Goal: Task Accomplishment & Management: Manage account settings

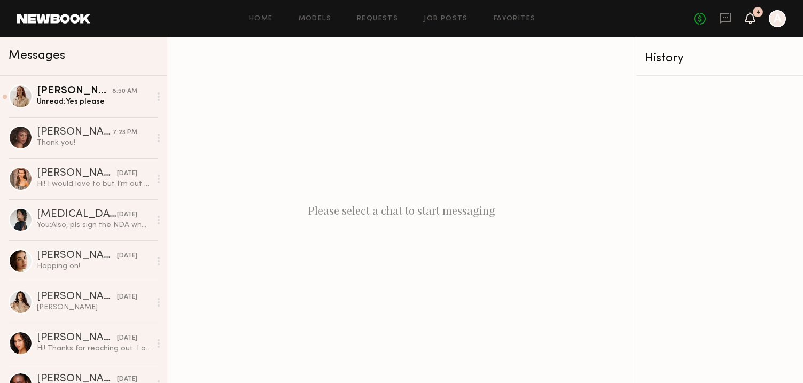
click at [745, 18] on icon at bounding box center [750, 18] width 10 height 12
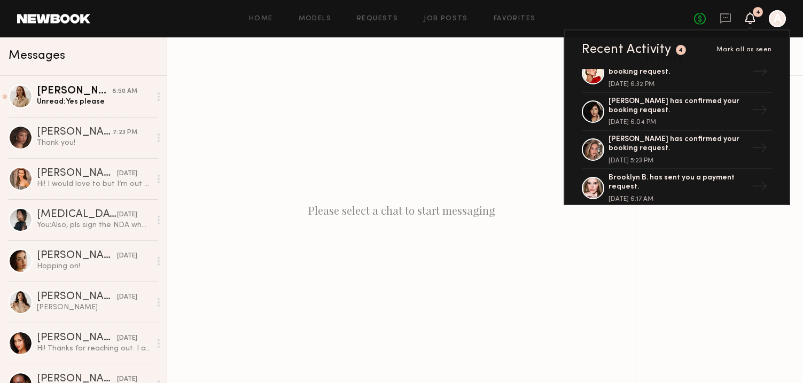
scroll to position [281, 0]
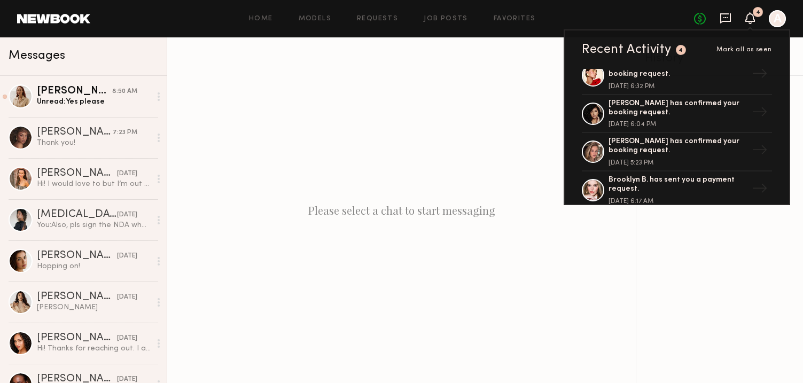
click at [721, 21] on icon at bounding box center [725, 18] width 11 height 10
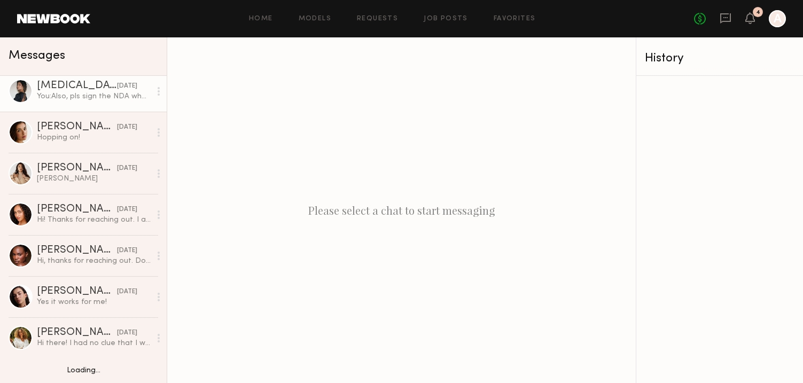
scroll to position [138, 0]
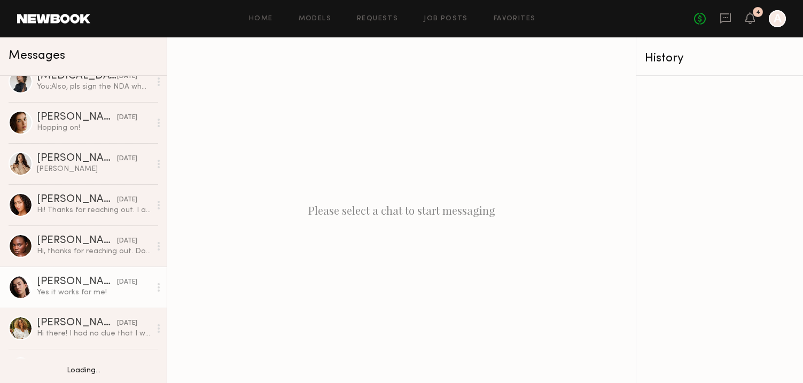
click at [71, 278] on div "[PERSON_NAME]" at bounding box center [77, 282] width 80 height 11
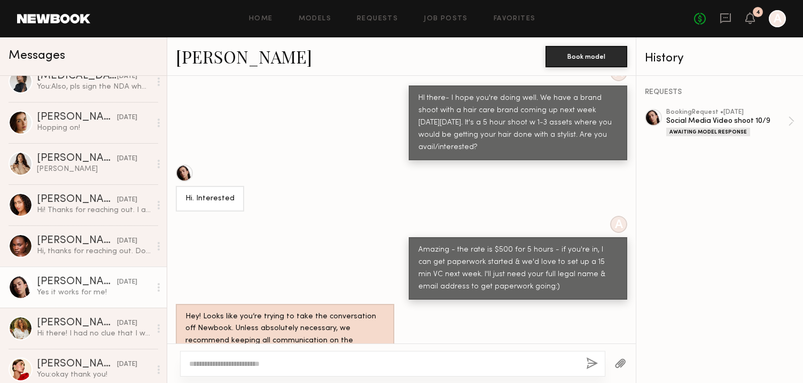
scroll to position [56, 0]
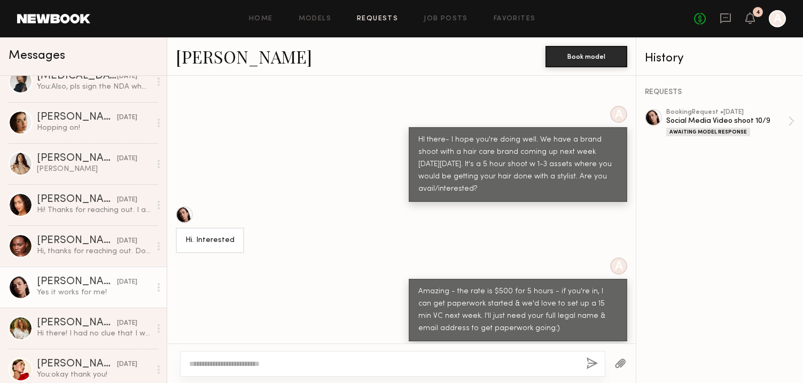
click at [390, 17] on link "Requests" at bounding box center [377, 18] width 41 height 7
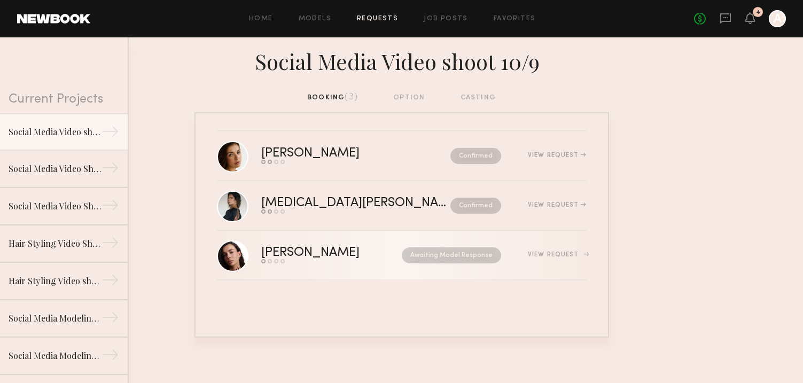
click at [562, 255] on div "View Request" at bounding box center [557, 255] width 58 height 6
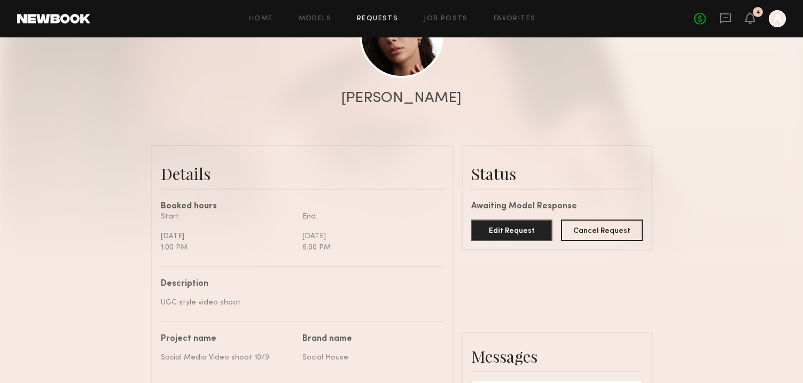
scroll to position [158, 0]
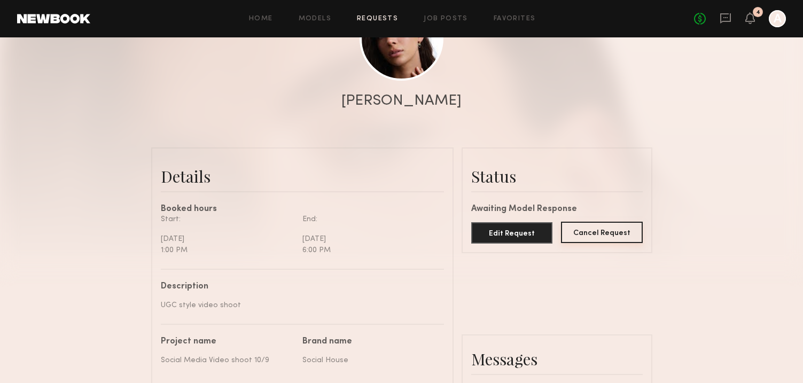
click at [594, 230] on button "Cancel Request" at bounding box center [602, 232] width 82 height 21
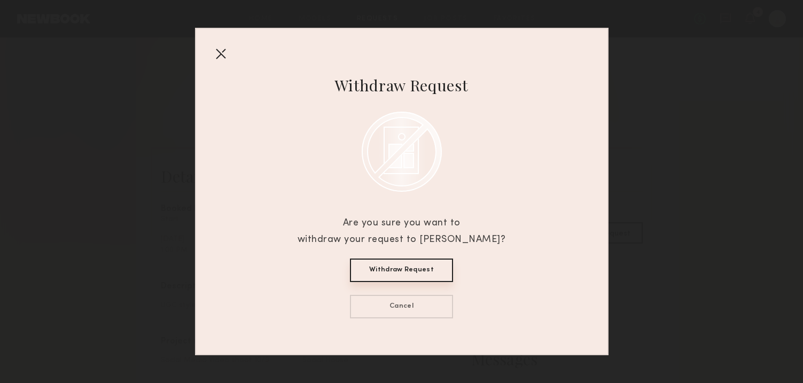
click at [399, 273] on button "Withdraw Request" at bounding box center [401, 271] width 103 height 24
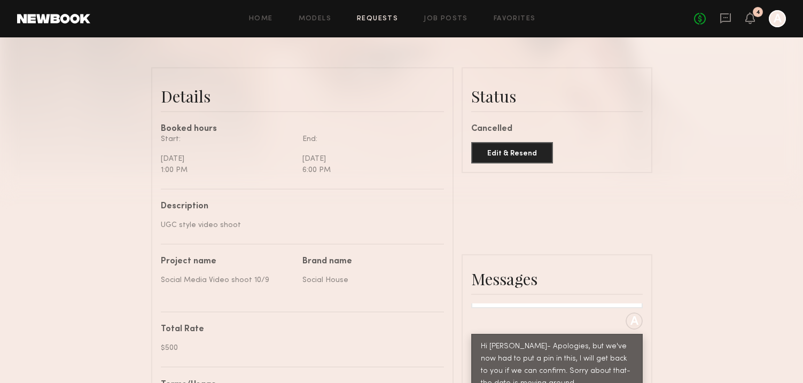
scroll to position [248, 0]
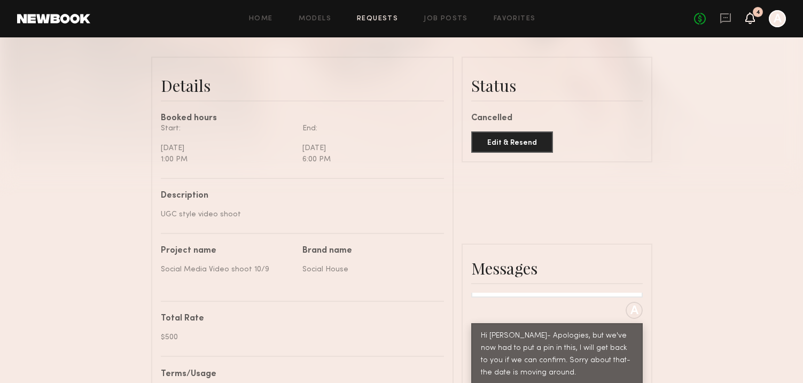
click at [754, 20] on icon at bounding box center [750, 17] width 9 height 7
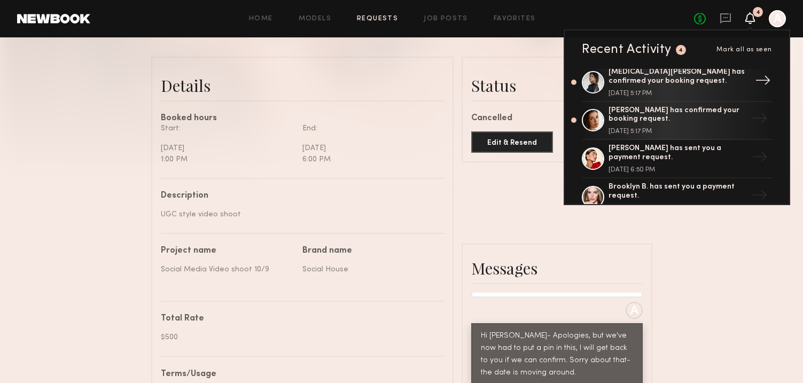
scroll to position [6, 0]
click at [725, 24] on link at bounding box center [726, 18] width 12 height 13
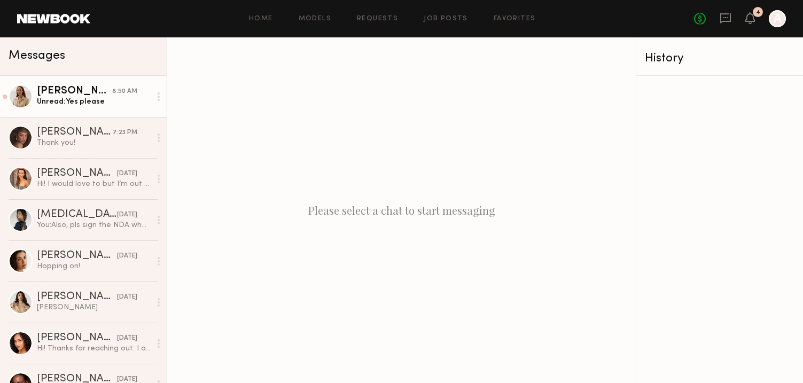
click at [87, 95] on div "[PERSON_NAME]" at bounding box center [74, 91] width 75 height 11
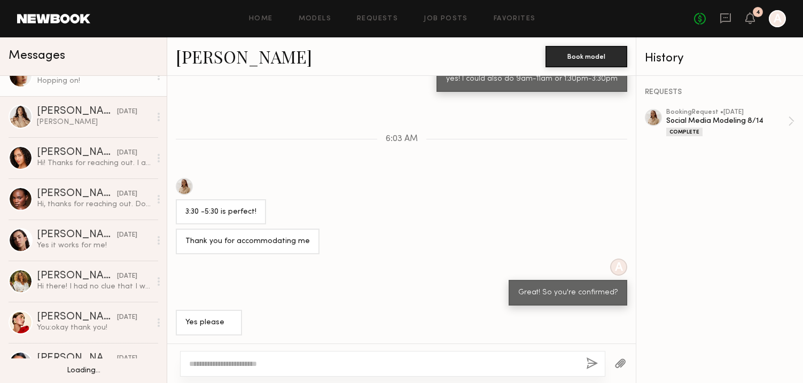
scroll to position [186, 0]
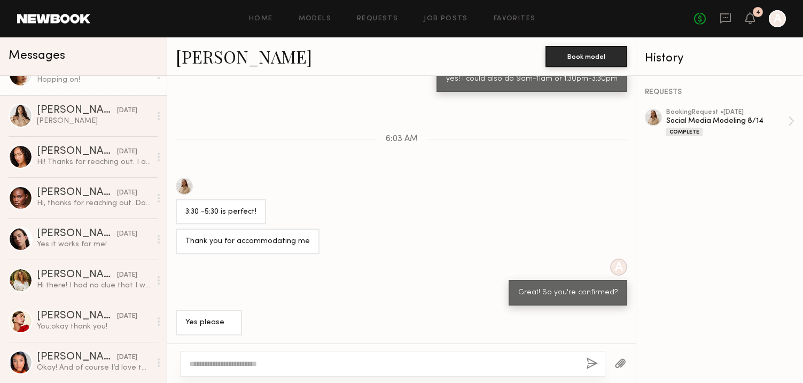
click at [101, 248] on div "Yes it works for me!" at bounding box center [94, 244] width 114 height 10
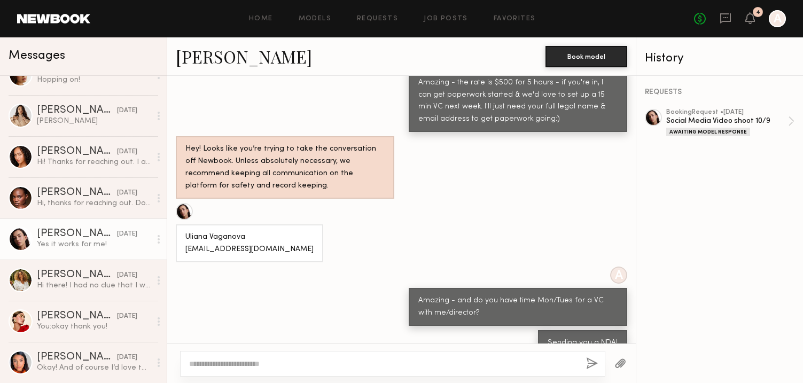
scroll to position [1203, 0]
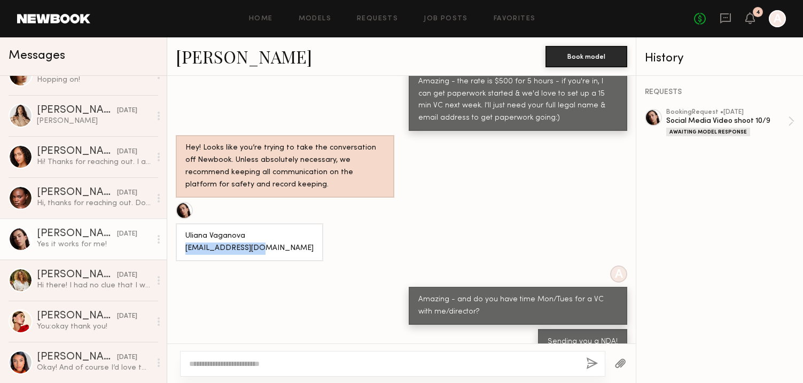
drag, startPoint x: 264, startPoint y: 236, endPoint x: 183, endPoint y: 239, distance: 81.3
click at [182, 239] on div "Uliana Vaganova [EMAIL_ADDRESS][DOMAIN_NAME]" at bounding box center [249, 242] width 147 height 38
copy div "[EMAIL_ADDRESS][DOMAIN_NAME]"
